Goal: Task Accomplishment & Management: Manage account settings

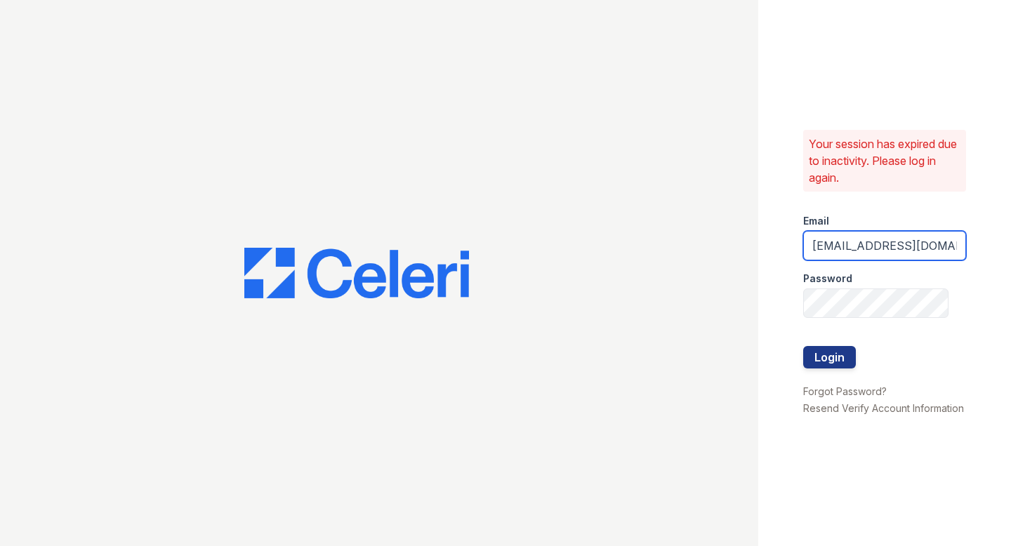
drag, startPoint x: 934, startPoint y: 247, endPoint x: 780, endPoint y: 247, distance: 153.8
click at [782, 247] on div "Your session has expired due to inactivity. Please log in again. Email [EMAIL_A…" at bounding box center [884, 273] width 253 height 546
drag, startPoint x: 856, startPoint y: 249, endPoint x: 772, endPoint y: 247, distance: 84.3
click at [772, 247] on div "Your session has expired due to inactivity. Please log in again. Email [DOMAIN_…" at bounding box center [884, 273] width 253 height 546
type input "[DOMAIN_NAME]"
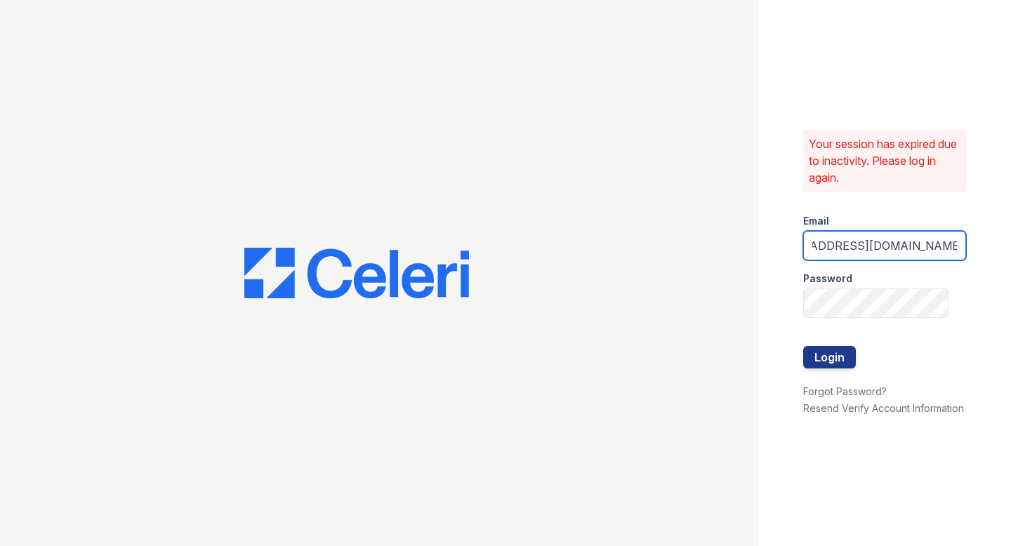
scroll to position [0, 57]
type input "[EMAIL_ADDRESS][DOMAIN_NAME]"
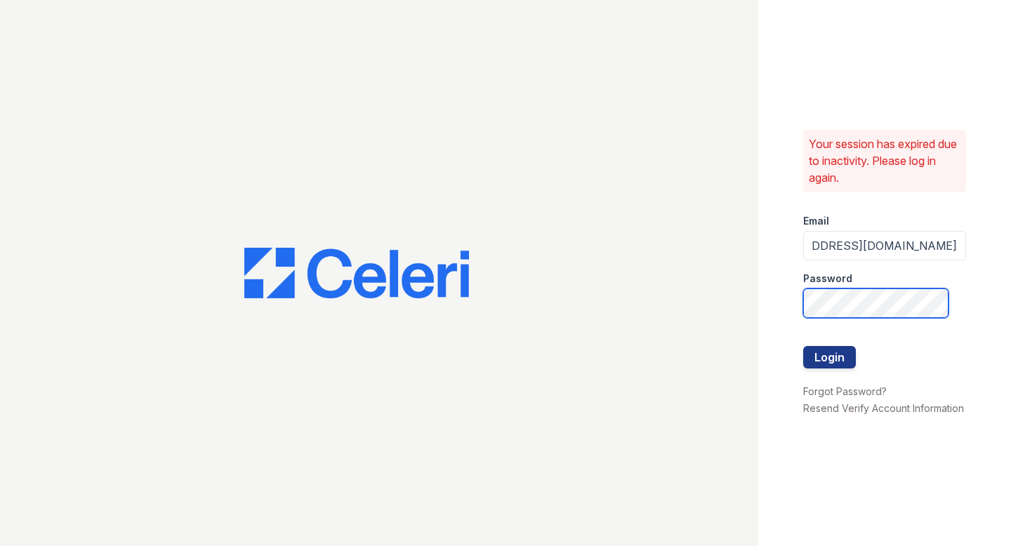
scroll to position [0, 0]
click at [803, 346] on button "Login" at bounding box center [829, 357] width 53 height 22
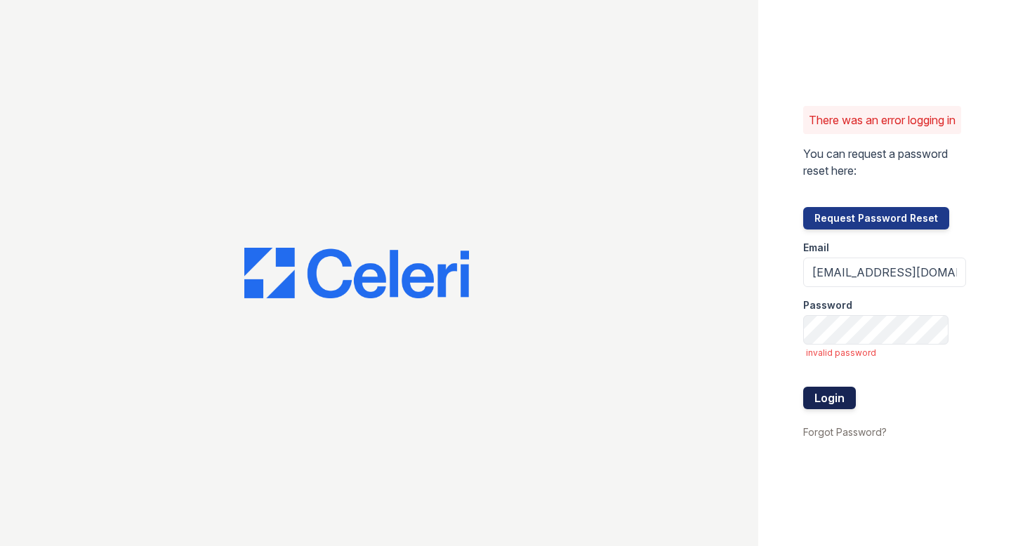
click at [817, 409] on button "Login" at bounding box center [829, 398] width 53 height 22
click at [817, 281] on input "[EMAIL_ADDRESS][DOMAIN_NAME]" at bounding box center [884, 272] width 163 height 29
type input "summerhouse@nmresidential.com"
click at [820, 402] on button "Login" at bounding box center [829, 398] width 53 height 22
click at [865, 277] on input "summerhouse@nmresidential.com" at bounding box center [884, 272] width 163 height 29
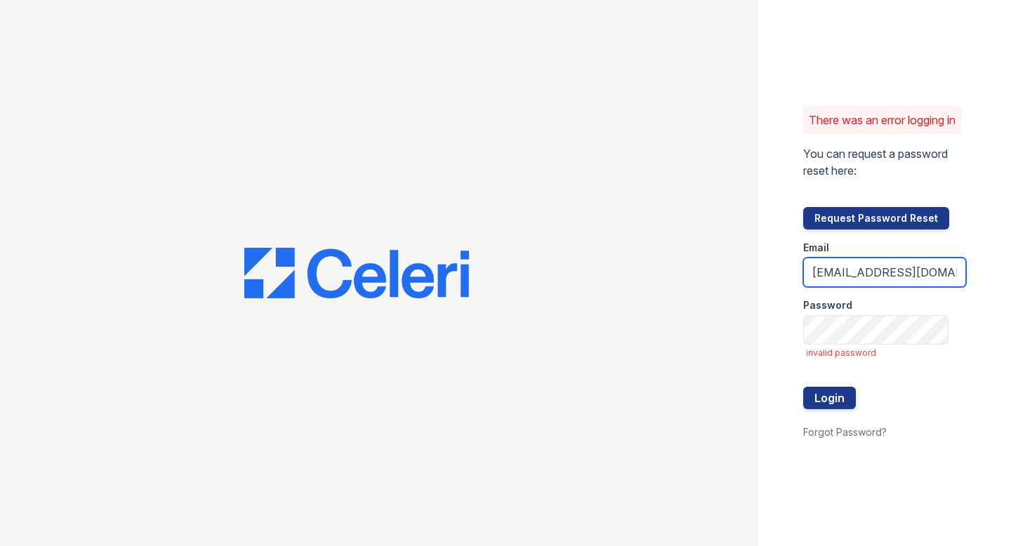
click at [916, 285] on input "summerhouse@nmresidential.com" at bounding box center [884, 272] width 163 height 29
type input "summerhouse"
